Goal: Information Seeking & Learning: Learn about a topic

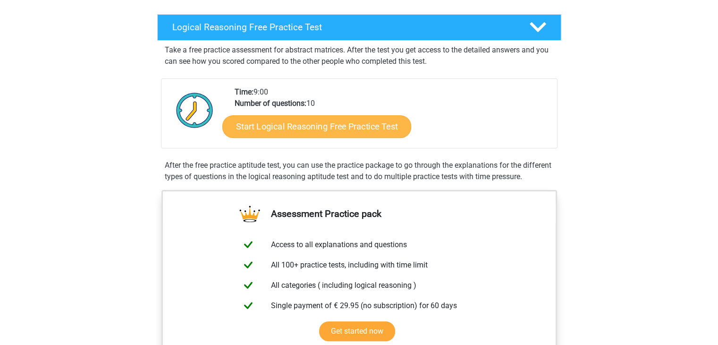
scroll to position [142, 0]
click at [314, 127] on link "Start Logical Reasoning Free Practice Test" at bounding box center [316, 126] width 189 height 23
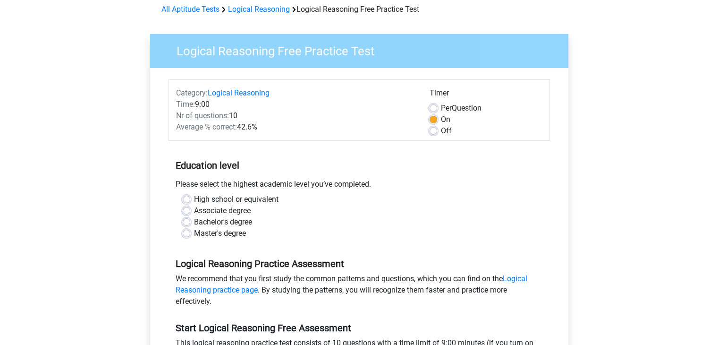
scroll to position [94, 0]
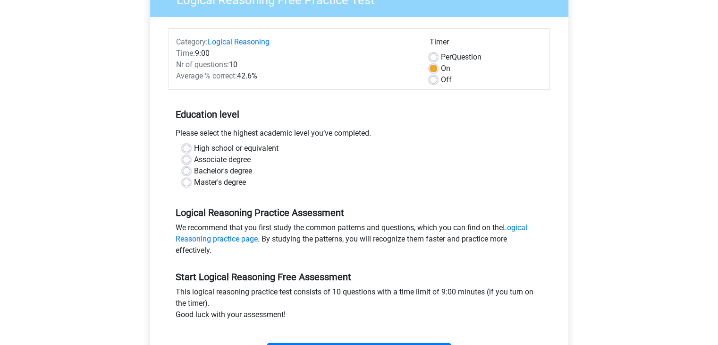
click at [243, 143] on label "High school or equivalent" at bounding box center [236, 148] width 85 height 11
click at [190, 143] on input "High school or equivalent" at bounding box center [187, 147] width 8 height 9
radio input "true"
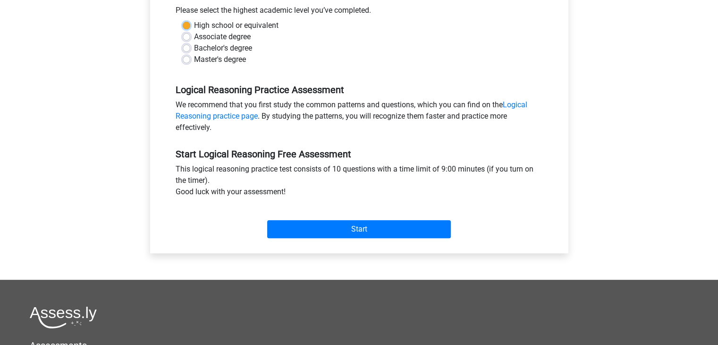
scroll to position [236, 0]
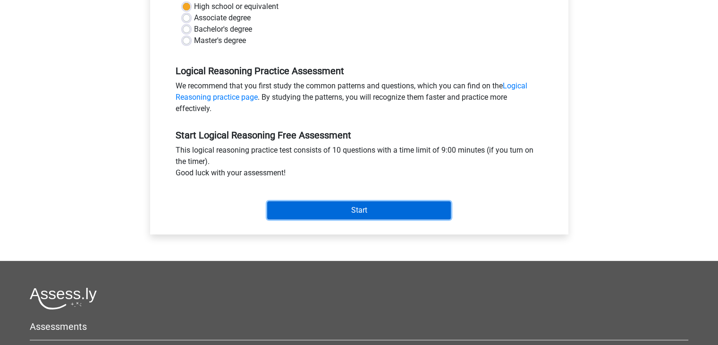
click at [359, 206] on input "Start" at bounding box center [359, 210] width 184 height 18
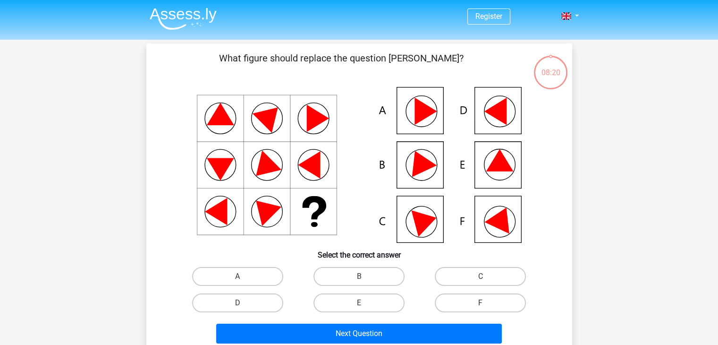
drag, startPoint x: 227, startPoint y: 115, endPoint x: 236, endPoint y: 116, distance: 9.0
click at [235, 111] on icon at bounding box center [359, 165] width 381 height 156
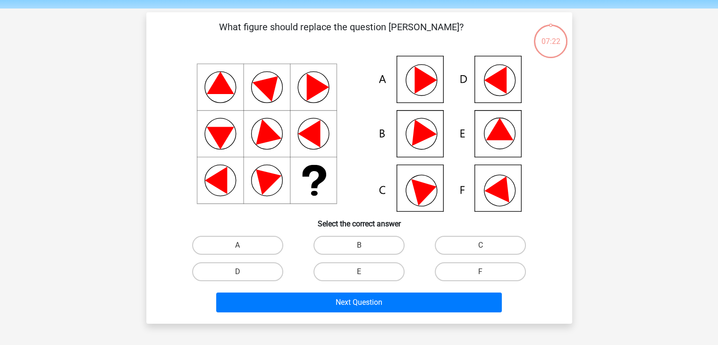
scroll to position [47, 0]
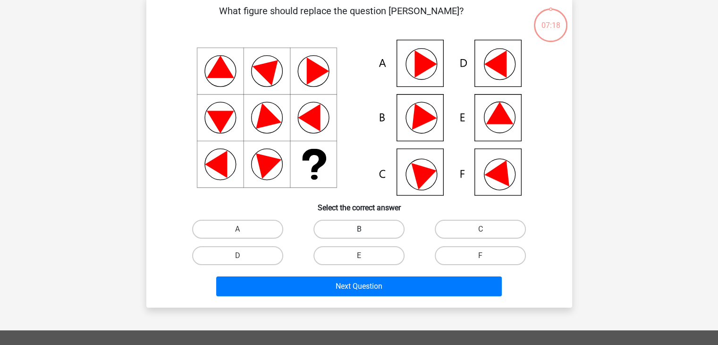
click at [369, 223] on label "B" at bounding box center [359, 229] width 91 height 19
click at [365, 229] on input "B" at bounding box center [362, 232] width 6 height 6
radio input "true"
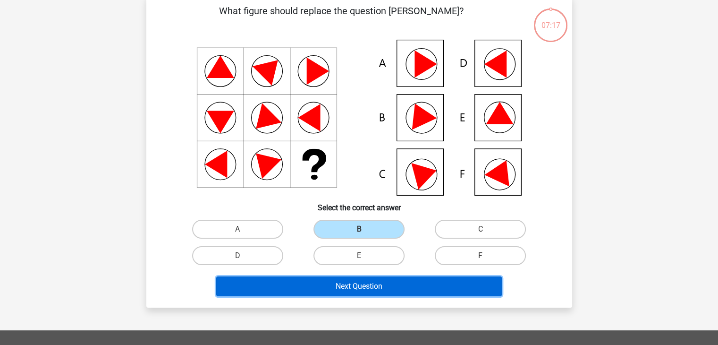
click at [374, 285] on button "Next Question" at bounding box center [359, 286] width 286 height 20
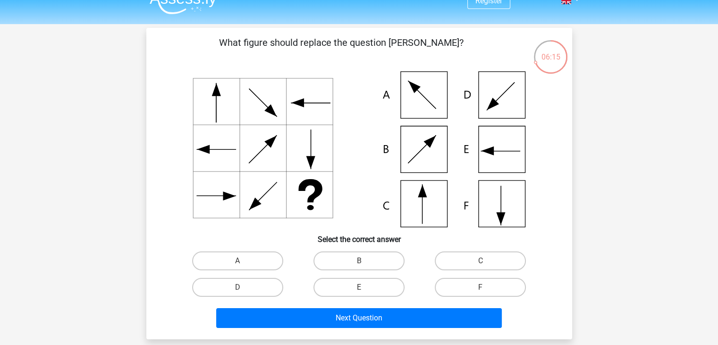
scroll to position [0, 0]
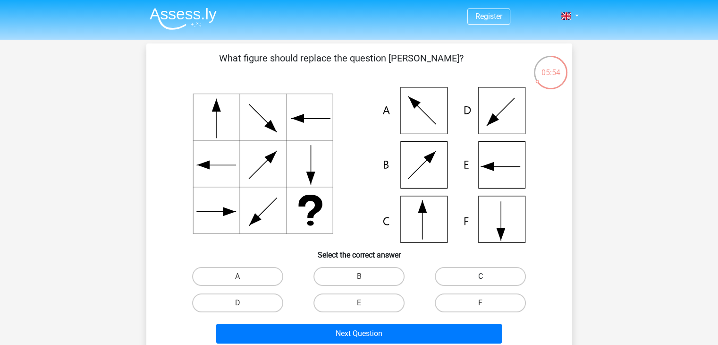
click at [502, 276] on label "C" at bounding box center [480, 276] width 91 height 19
click at [487, 276] on input "C" at bounding box center [484, 279] width 6 height 6
radio input "true"
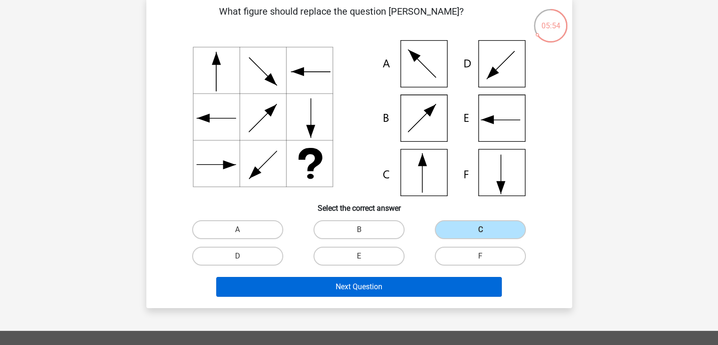
scroll to position [47, 0]
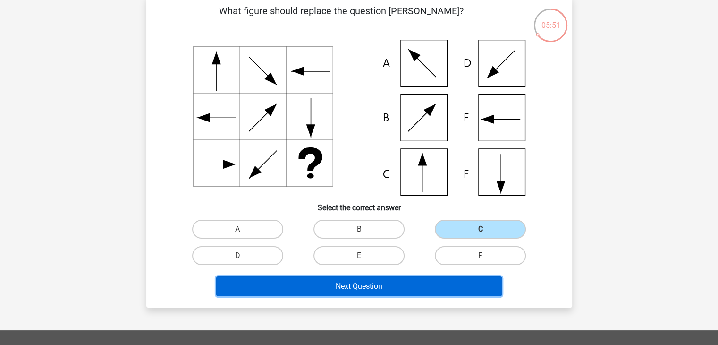
click at [419, 286] on button "Next Question" at bounding box center [359, 286] width 286 height 20
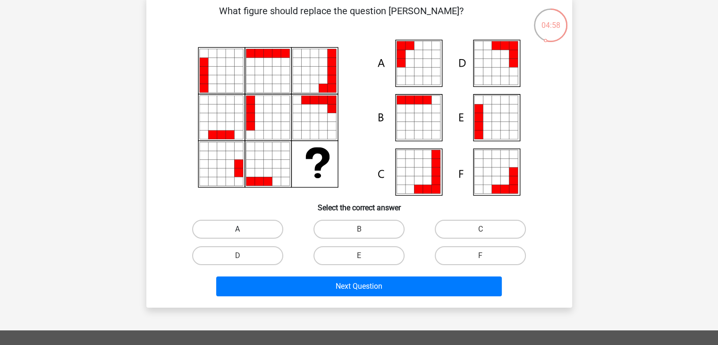
click at [256, 233] on label "A" at bounding box center [237, 229] width 91 height 19
click at [244, 233] on input "A" at bounding box center [240, 232] width 6 height 6
radio input "true"
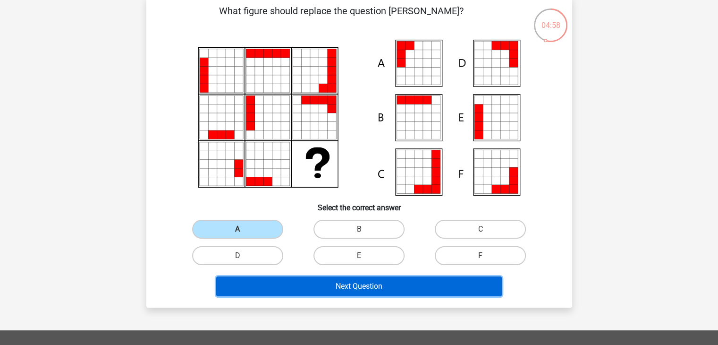
click at [341, 280] on button "Next Question" at bounding box center [359, 286] width 286 height 20
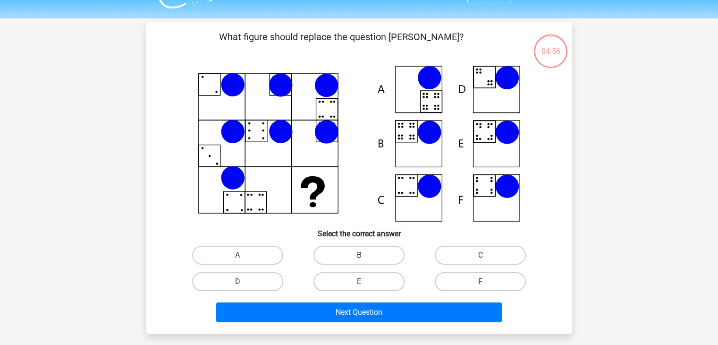
scroll to position [0, 0]
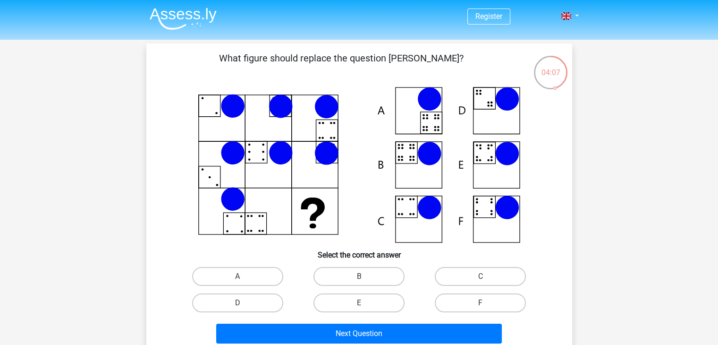
click at [499, 110] on icon at bounding box center [359, 165] width 381 height 156
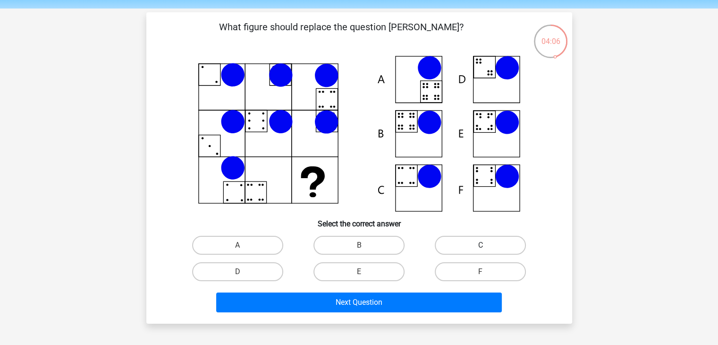
scroll to position [47, 0]
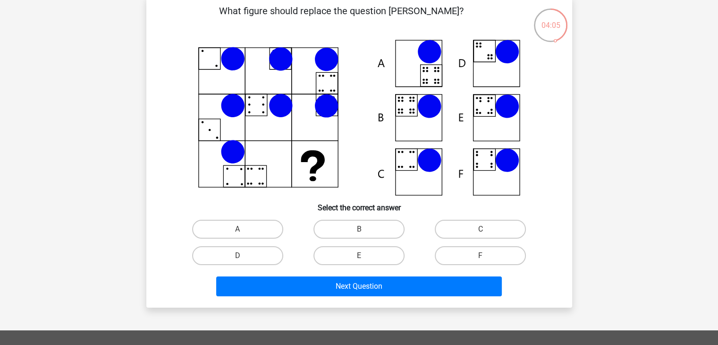
click at [238, 256] on input "D" at bounding box center [240, 258] width 6 height 6
radio input "true"
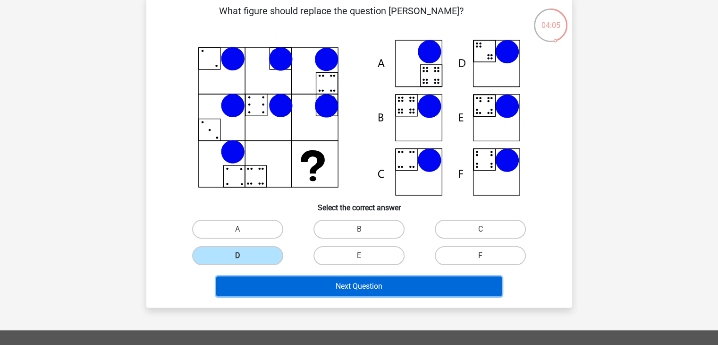
click at [378, 284] on button "Next Question" at bounding box center [359, 286] width 286 height 20
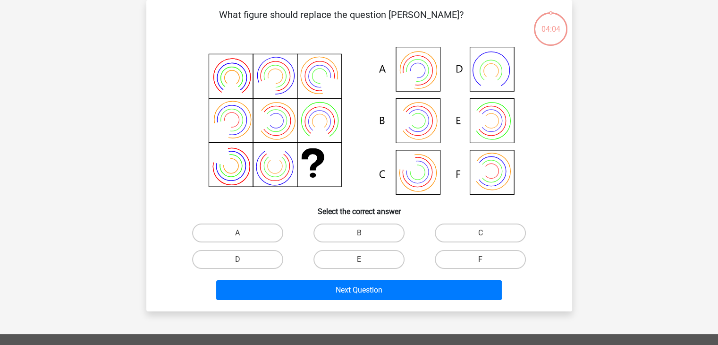
scroll to position [0, 0]
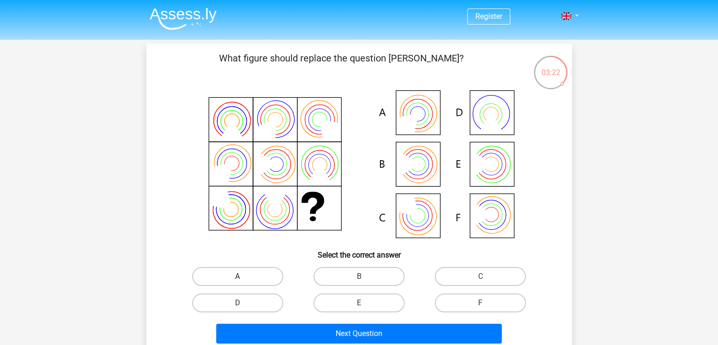
click at [263, 279] on label "A" at bounding box center [237, 276] width 91 height 19
click at [244, 279] on input "A" at bounding box center [240, 279] width 6 height 6
radio input "true"
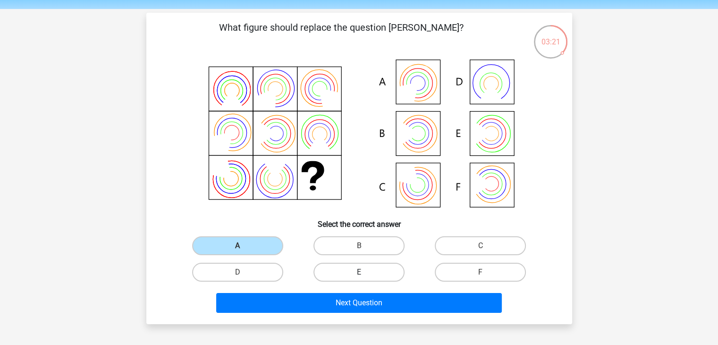
scroll to position [47, 0]
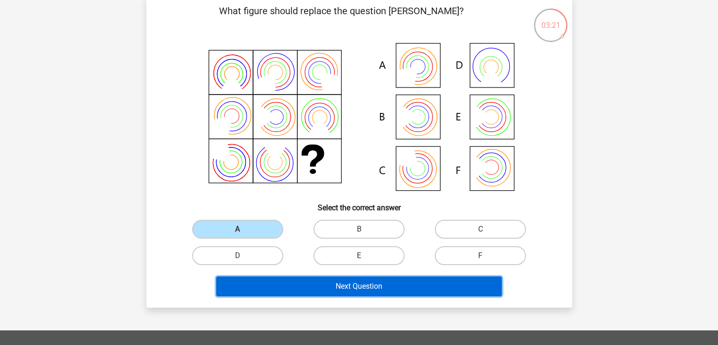
click at [329, 291] on button "Next Question" at bounding box center [359, 286] width 286 height 20
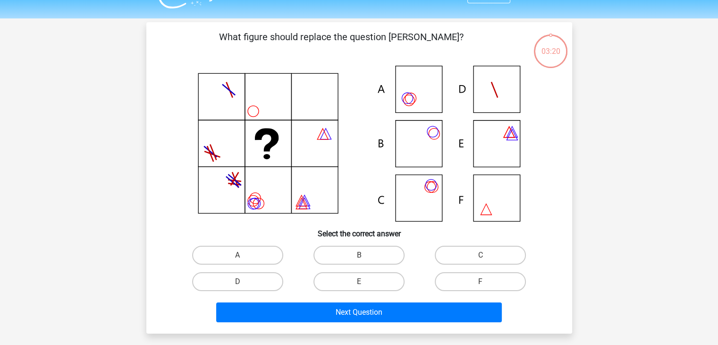
scroll to position [0, 0]
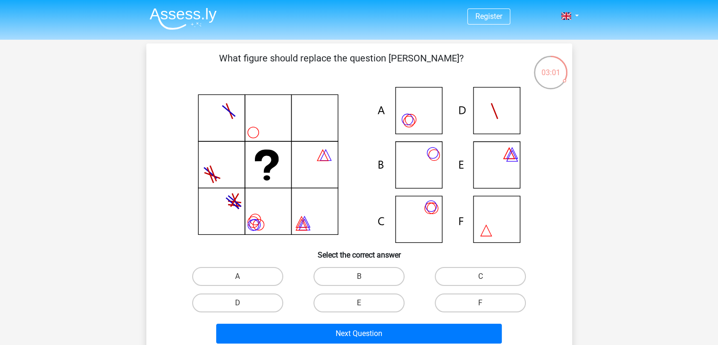
click at [429, 115] on icon at bounding box center [359, 165] width 381 height 156
click at [255, 262] on div "What figure should replace the question [PERSON_NAME]?" at bounding box center [359, 199] width 418 height 296
click at [254, 281] on label "A" at bounding box center [237, 276] width 91 height 19
click at [244, 281] on input "A" at bounding box center [240, 279] width 6 height 6
radio input "true"
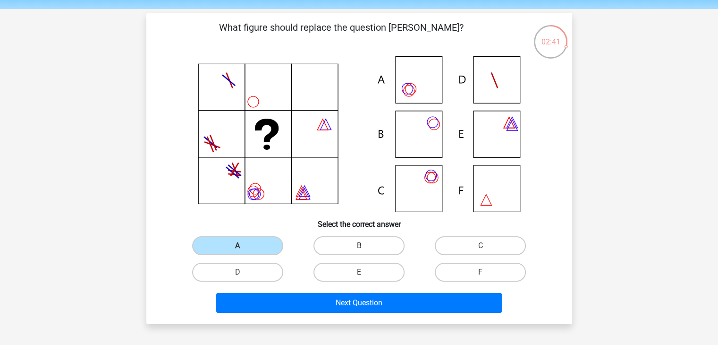
scroll to position [47, 0]
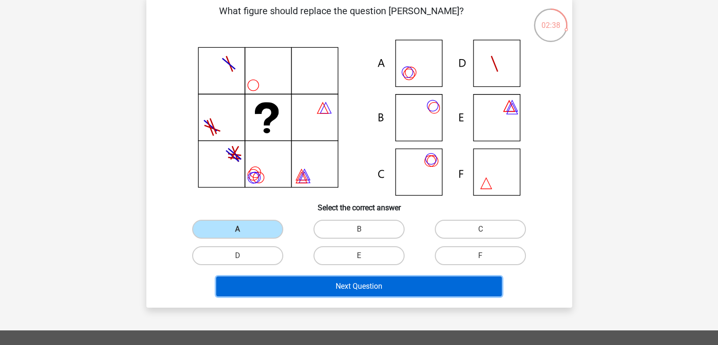
click at [355, 276] on button "Next Question" at bounding box center [359, 286] width 286 height 20
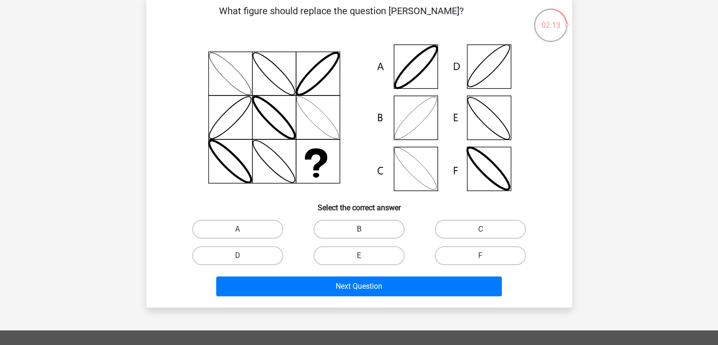
click at [383, 234] on label "B" at bounding box center [359, 229] width 91 height 19
click at [365, 234] on input "B" at bounding box center [362, 232] width 6 height 6
radio input "true"
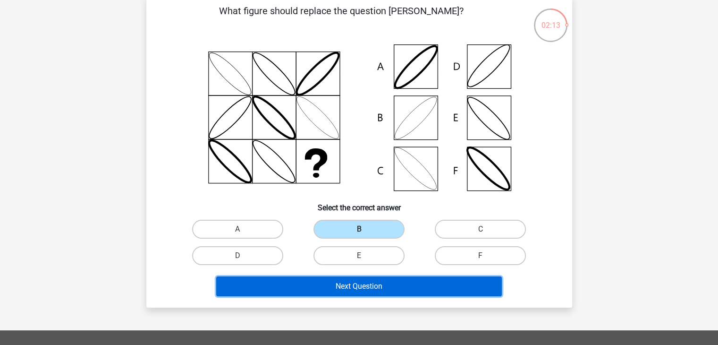
click at [388, 280] on button "Next Question" at bounding box center [359, 286] width 286 height 20
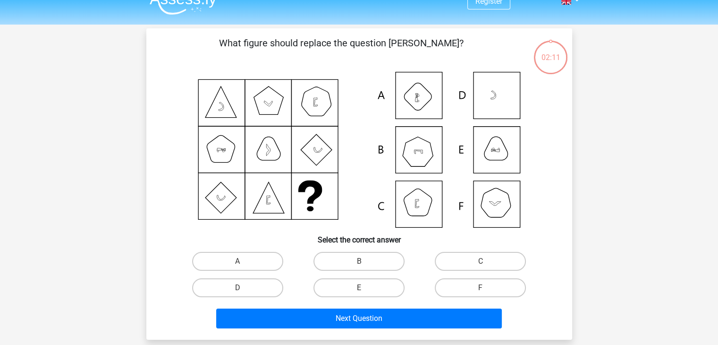
scroll to position [0, 0]
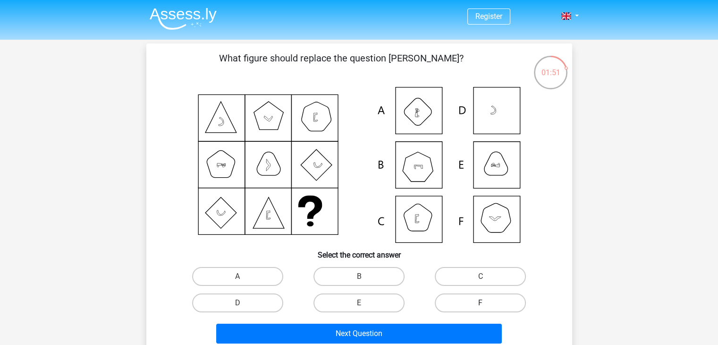
click at [473, 305] on label "F" at bounding box center [480, 302] width 91 height 19
click at [481, 305] on input "F" at bounding box center [484, 306] width 6 height 6
radio input "true"
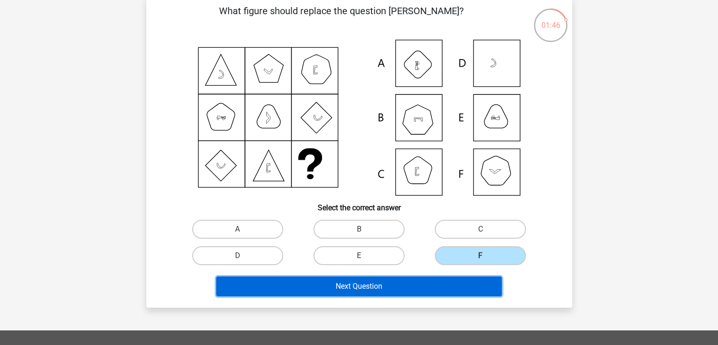
click at [420, 282] on button "Next Question" at bounding box center [359, 286] width 286 height 20
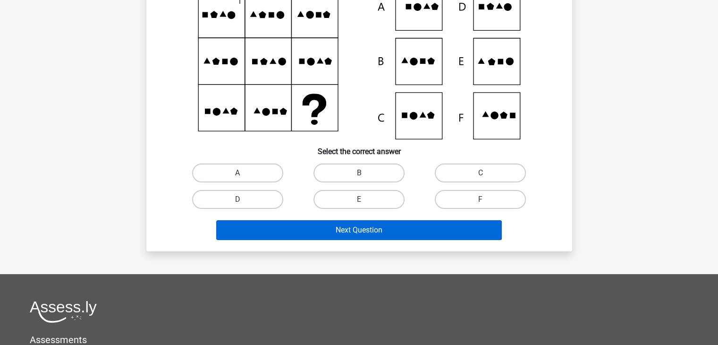
scroll to position [0, 0]
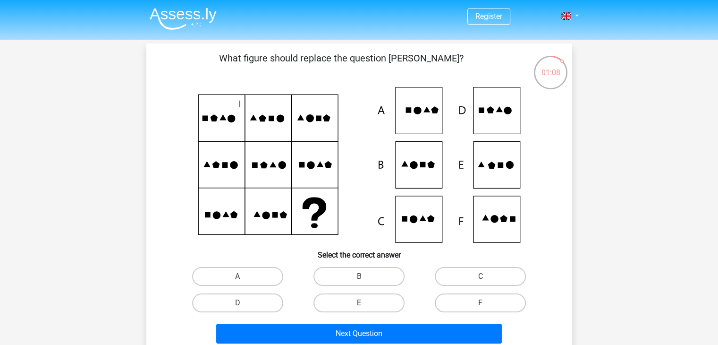
click at [352, 308] on label "E" at bounding box center [359, 302] width 91 height 19
click at [359, 308] on input "E" at bounding box center [362, 306] width 6 height 6
radio input "true"
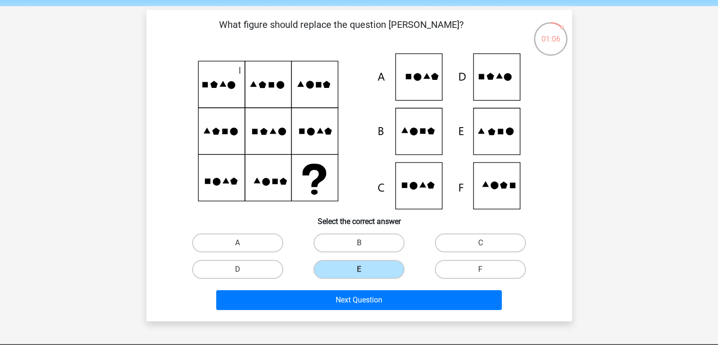
scroll to position [47, 0]
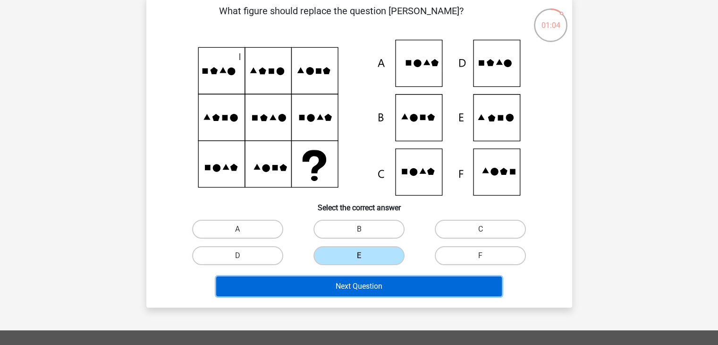
click at [402, 289] on button "Next Question" at bounding box center [359, 286] width 286 height 20
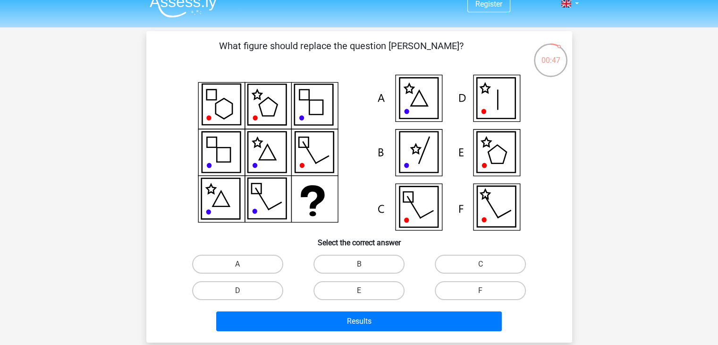
scroll to position [0, 0]
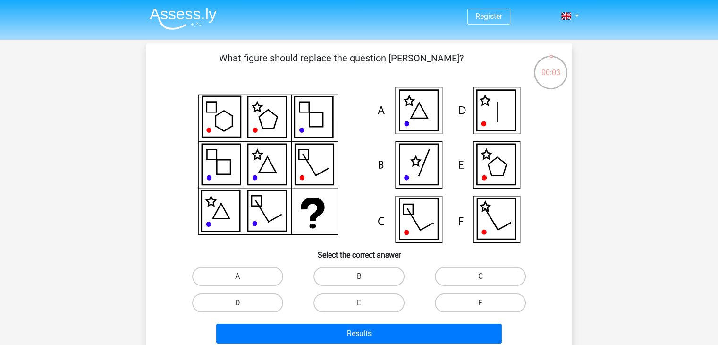
click at [466, 303] on label "F" at bounding box center [480, 302] width 91 height 19
click at [481, 303] on input "F" at bounding box center [484, 306] width 6 height 6
radio input "true"
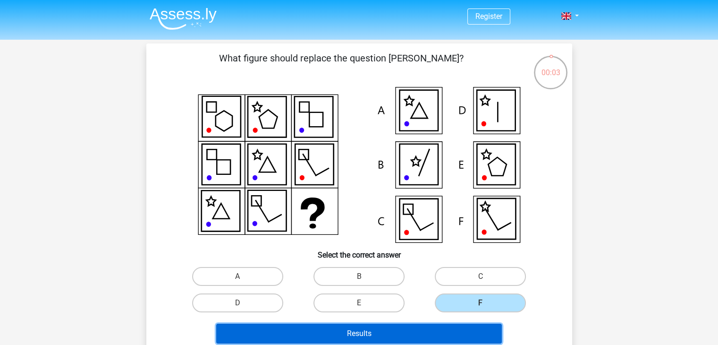
click at [449, 336] on button "Results" at bounding box center [359, 333] width 286 height 20
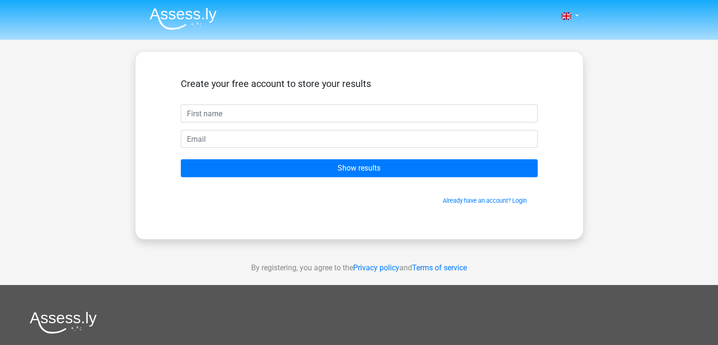
click at [342, 108] on input "text" at bounding box center [359, 113] width 357 height 18
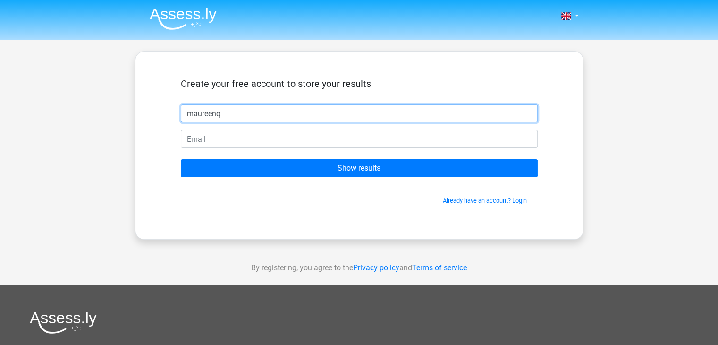
click at [342, 108] on input "maureenq" at bounding box center [359, 113] width 357 height 18
type input "maureen"
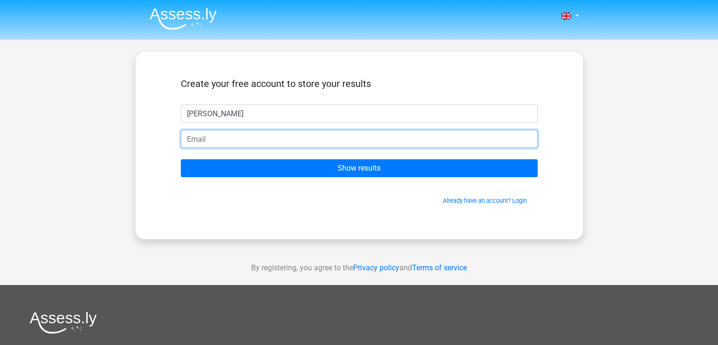
click at [342, 143] on input "email" at bounding box center [359, 139] width 357 height 18
type input "c1907psr@gmail.com"
click at [181, 159] on input "Show results" at bounding box center [359, 168] width 357 height 18
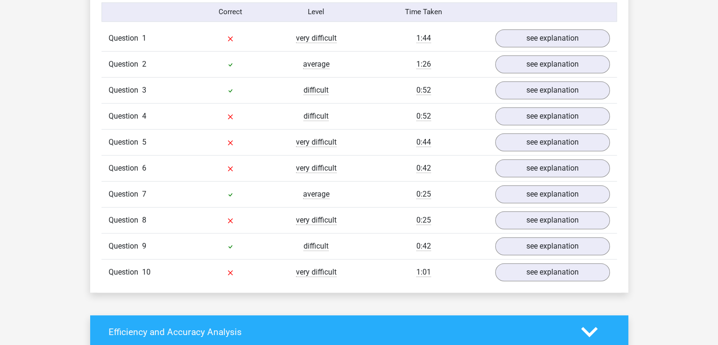
scroll to position [755, 0]
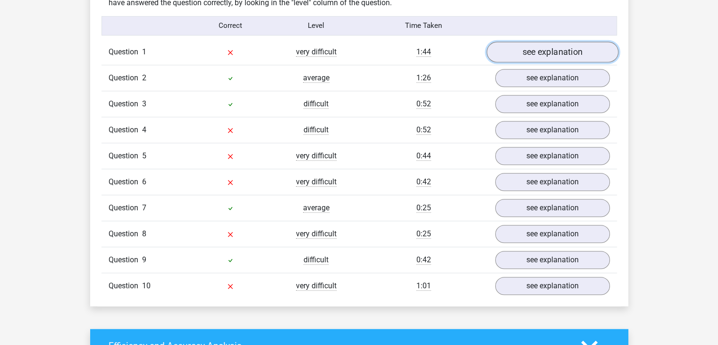
click at [542, 49] on link "see explanation" at bounding box center [552, 52] width 132 height 21
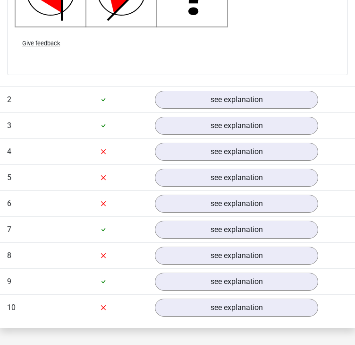
scroll to position [1416, 0]
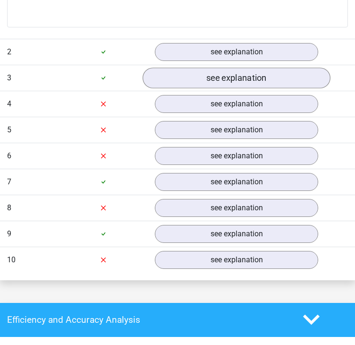
drag, startPoint x: 213, startPoint y: 71, endPoint x: 212, endPoint y: 86, distance: 15.2
click at [212, 86] on div "Question 3 difficult 0:52 see explanation" at bounding box center [177, 78] width 355 height 26
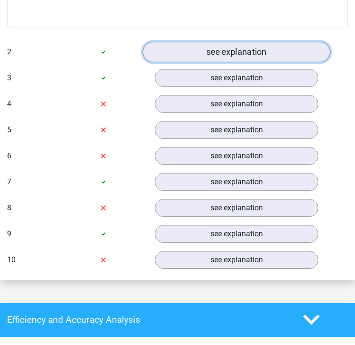
click at [230, 52] on link "see explanation" at bounding box center [237, 52] width 188 height 21
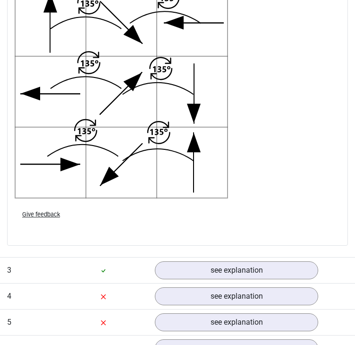
scroll to position [1983, 0]
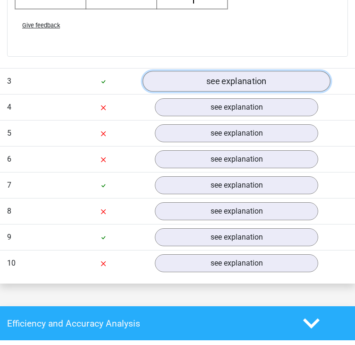
click at [227, 85] on link "see explanation" at bounding box center [237, 81] width 188 height 21
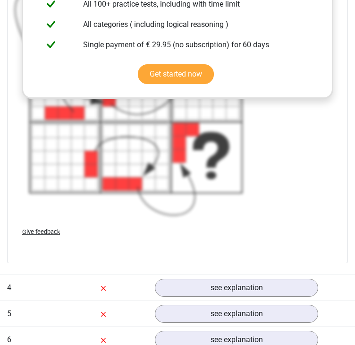
scroll to position [2597, 0]
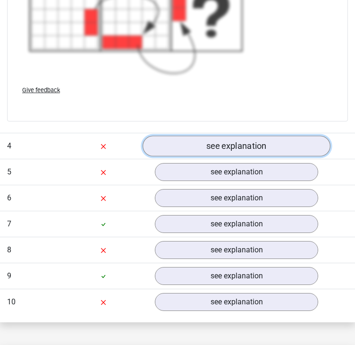
click at [223, 139] on link "see explanation" at bounding box center [237, 146] width 188 height 21
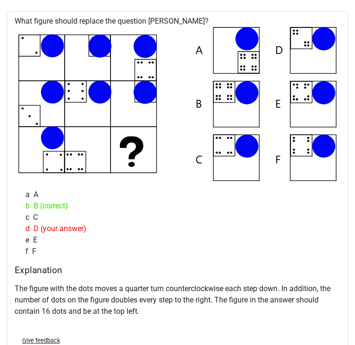
scroll to position [2738, 0]
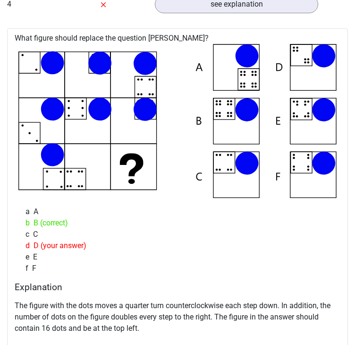
drag, startPoint x: 31, startPoint y: 148, endPoint x: 23, endPoint y: 158, distance: 12.5
click at [23, 157] on icon at bounding box center [177, 121] width 318 height 154
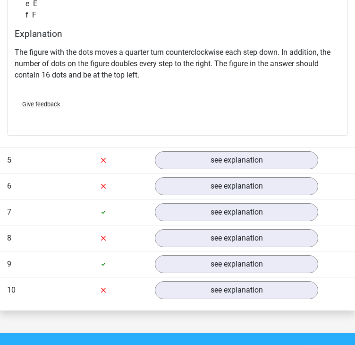
scroll to position [3069, 0]
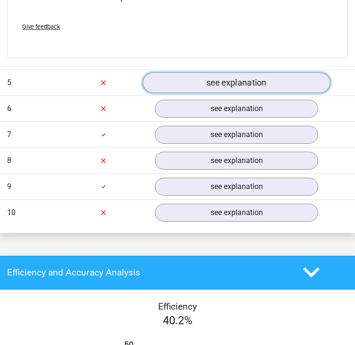
click at [293, 89] on link "see explanation" at bounding box center [237, 82] width 188 height 21
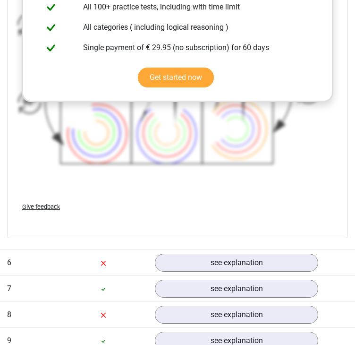
scroll to position [3683, 0]
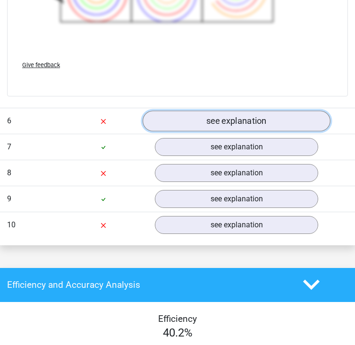
click at [215, 122] on link "see explanation" at bounding box center [237, 120] width 188 height 21
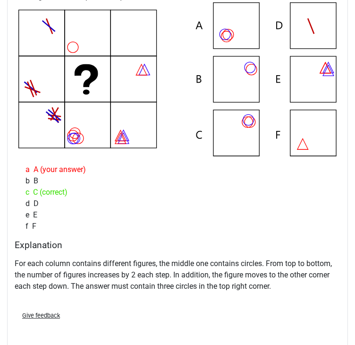
scroll to position [3824, 0]
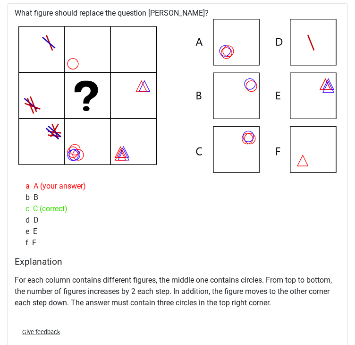
drag, startPoint x: 96, startPoint y: 76, endPoint x: 124, endPoint y: 91, distance: 31.3
click at [124, 91] on icon at bounding box center [177, 96] width 318 height 154
drag, startPoint x: 109, startPoint y: 97, endPoint x: 130, endPoint y: 130, distance: 39.5
click at [125, 117] on icon at bounding box center [177, 96] width 318 height 154
drag, startPoint x: 67, startPoint y: 94, endPoint x: 71, endPoint y: 106, distance: 13.0
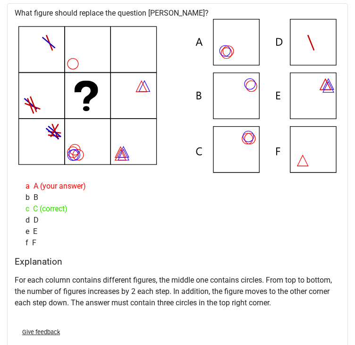
click at [65, 97] on icon at bounding box center [177, 96] width 318 height 154
drag, startPoint x: 138, startPoint y: 95, endPoint x: 150, endPoint y: 104, distance: 15.5
click at [144, 99] on icon at bounding box center [177, 96] width 318 height 154
click at [142, 48] on icon at bounding box center [177, 96] width 318 height 154
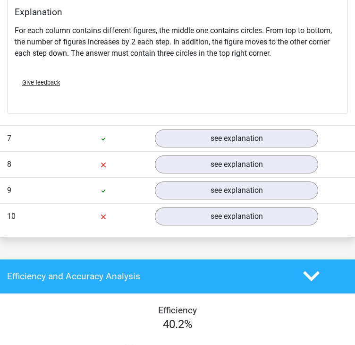
scroll to position [4108, 0]
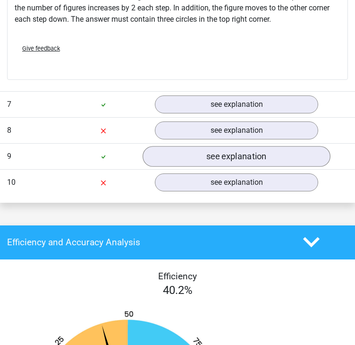
drag, startPoint x: 196, startPoint y: 138, endPoint x: 203, endPoint y: 146, distance: 10.0
click at [203, 146] on div "Question 9 difficult 0:42 see explanation" at bounding box center [177, 156] width 355 height 26
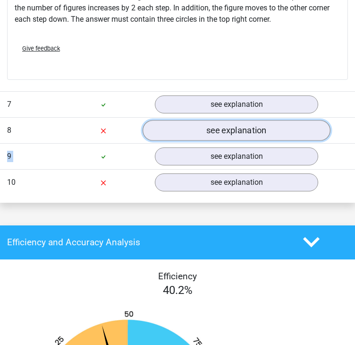
click at [202, 125] on link "see explanation" at bounding box center [237, 130] width 188 height 21
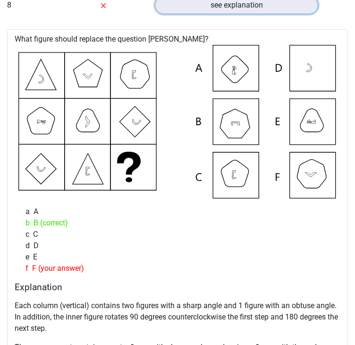
scroll to position [4249, 0]
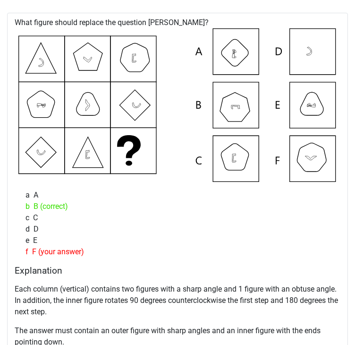
click at [292, 246] on div "f F (your answer)" at bounding box center [177, 251] width 318 height 11
drag, startPoint x: 8, startPoint y: 61, endPoint x: 19, endPoint y: 83, distance: 24.5
click at [12, 68] on div "What figure should replace the question [PERSON_NAME]?" at bounding box center [177, 208] width 341 height 390
drag, startPoint x: 277, startPoint y: 34, endPoint x: 283, endPoint y: 61, distance: 27.0
click at [283, 61] on icon at bounding box center [177, 105] width 318 height 154
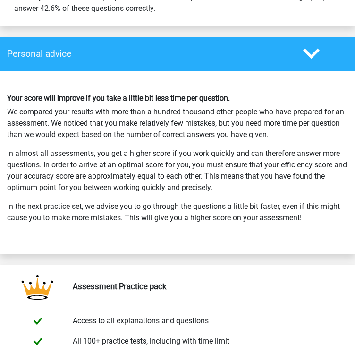
scroll to position [5194, 0]
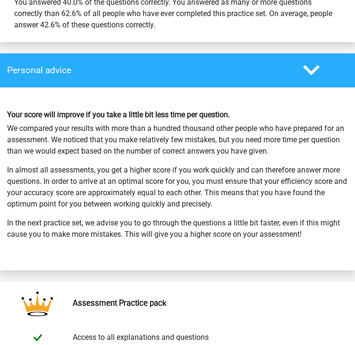
click at [287, 208] on div "Your score will improve if you take a little bit less time per question. We com…" at bounding box center [177, 179] width 355 height 160
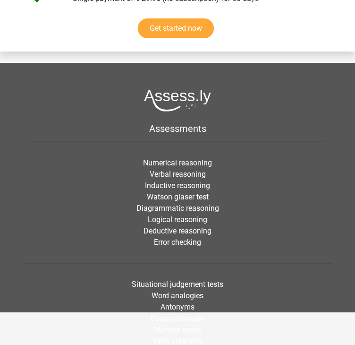
scroll to position [5666, 0]
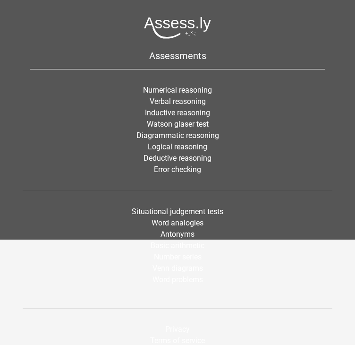
click at [271, 145] on li "Logical reasoning" at bounding box center [178, 146] width 296 height 11
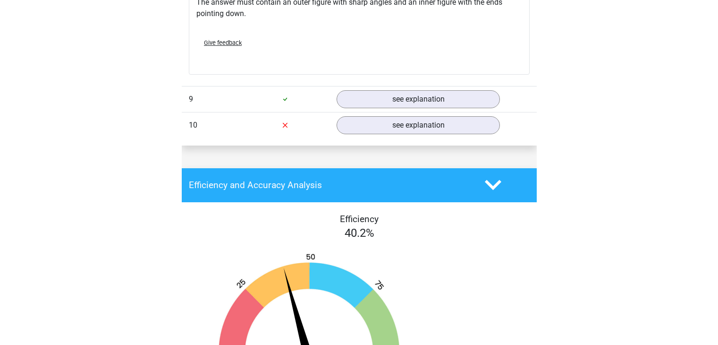
scroll to position [4438, 0]
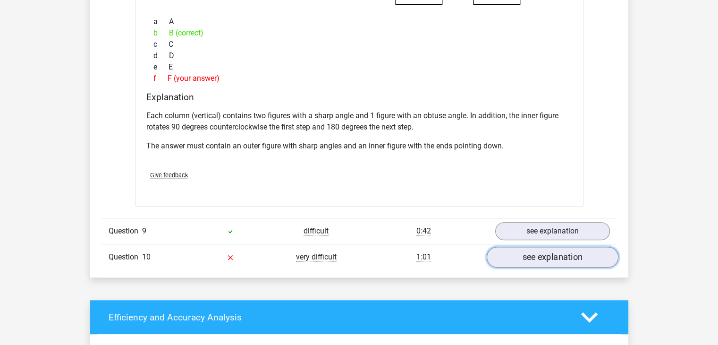
click at [593, 257] on link "see explanation" at bounding box center [552, 257] width 132 height 21
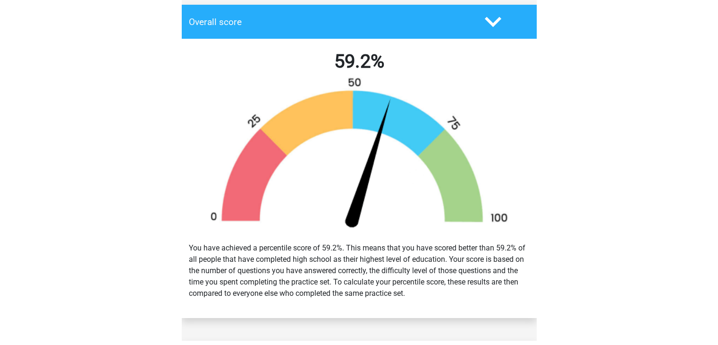
scroll to position [0, 0]
